Goal: Find specific page/section: Find specific page/section

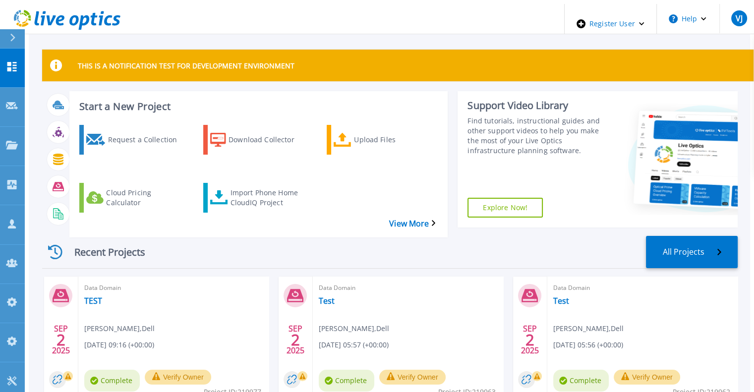
click at [20, 43] on div at bounding box center [17, 38] width 16 height 19
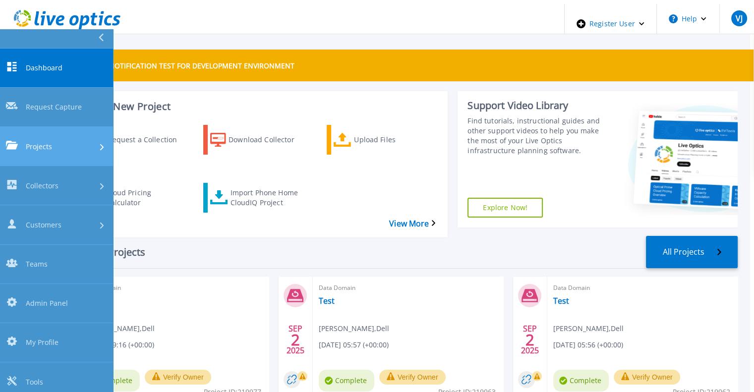
click at [60, 141] on div "Projects" at bounding box center [56, 146] width 101 height 10
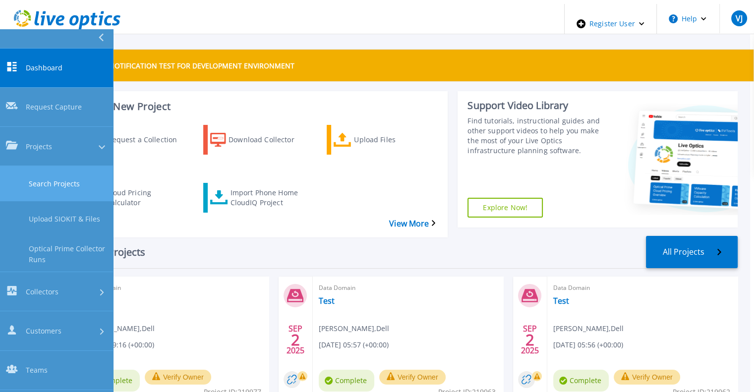
click at [57, 166] on link "Search Projects" at bounding box center [56, 183] width 113 height 35
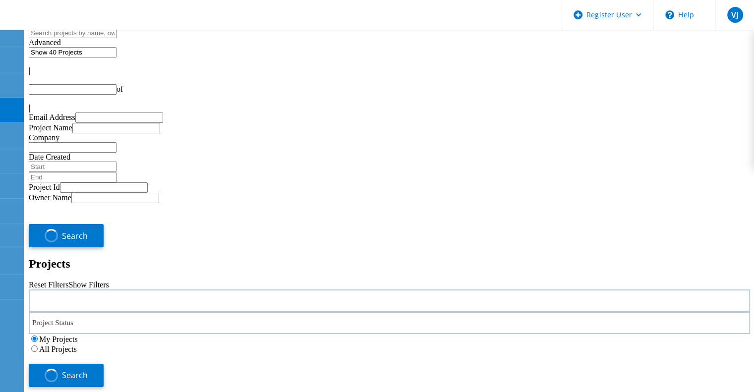
type input "1"
